Goal: Check status: Check status

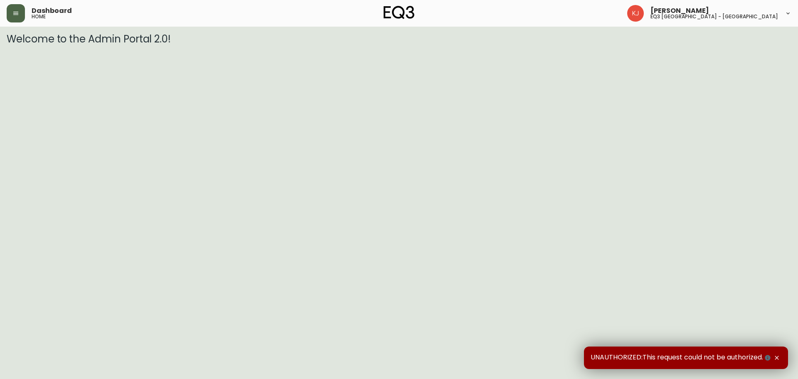
click at [19, 15] on icon "button" at bounding box center [15, 13] width 7 height 7
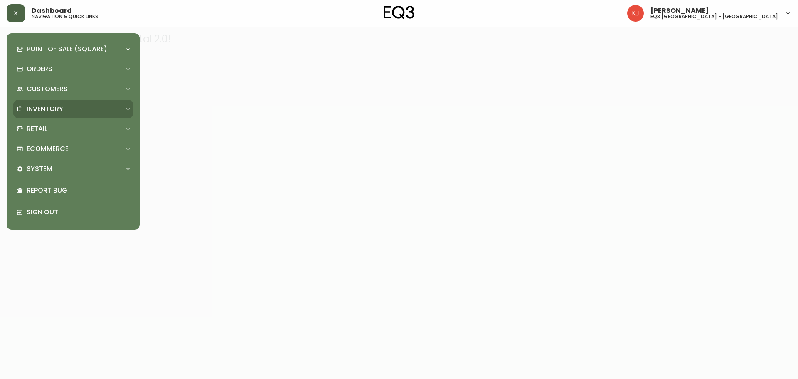
click at [56, 110] on p "Inventory" at bounding box center [45, 108] width 37 height 9
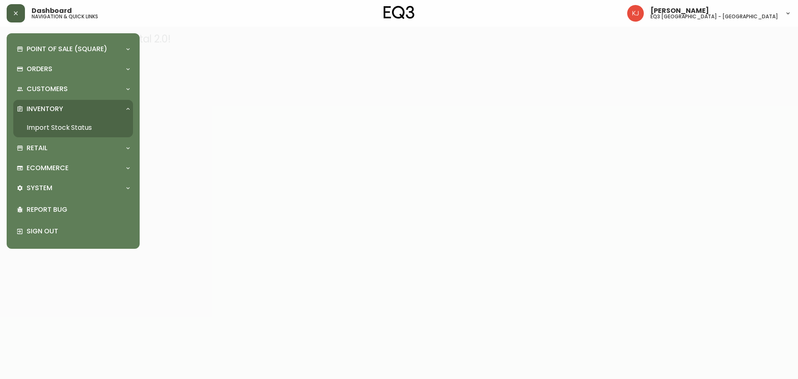
click at [47, 125] on link "Import Stock Status" at bounding box center [73, 127] width 120 height 19
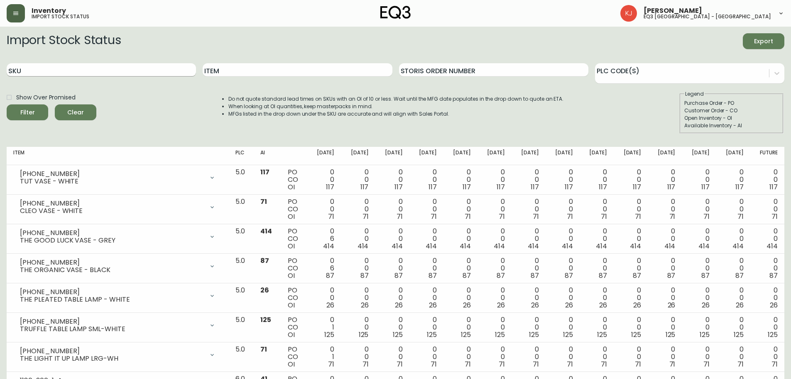
click at [93, 73] on input "SKU" at bounding box center [101, 69] width 189 height 13
paste input "30253-03"
type input "30253-03"
click at [7, 104] on button "Filter" at bounding box center [28, 112] width 42 height 16
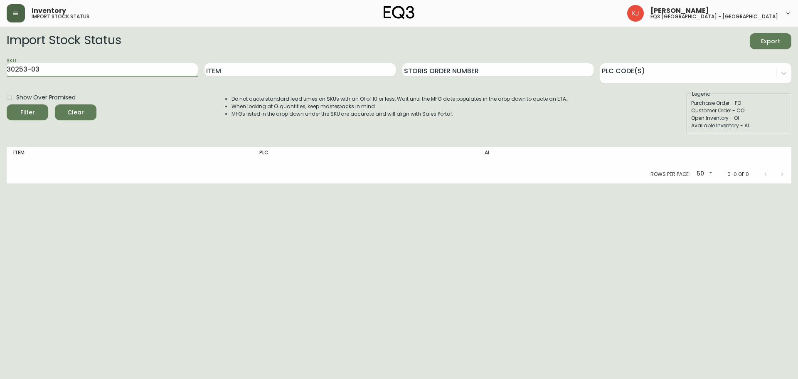
click at [282, 178] on div "Rows per page: 50 50 0-0 of 0" at bounding box center [399, 174] width 784 height 18
